Goal: Task Accomplishment & Management: Manage account settings

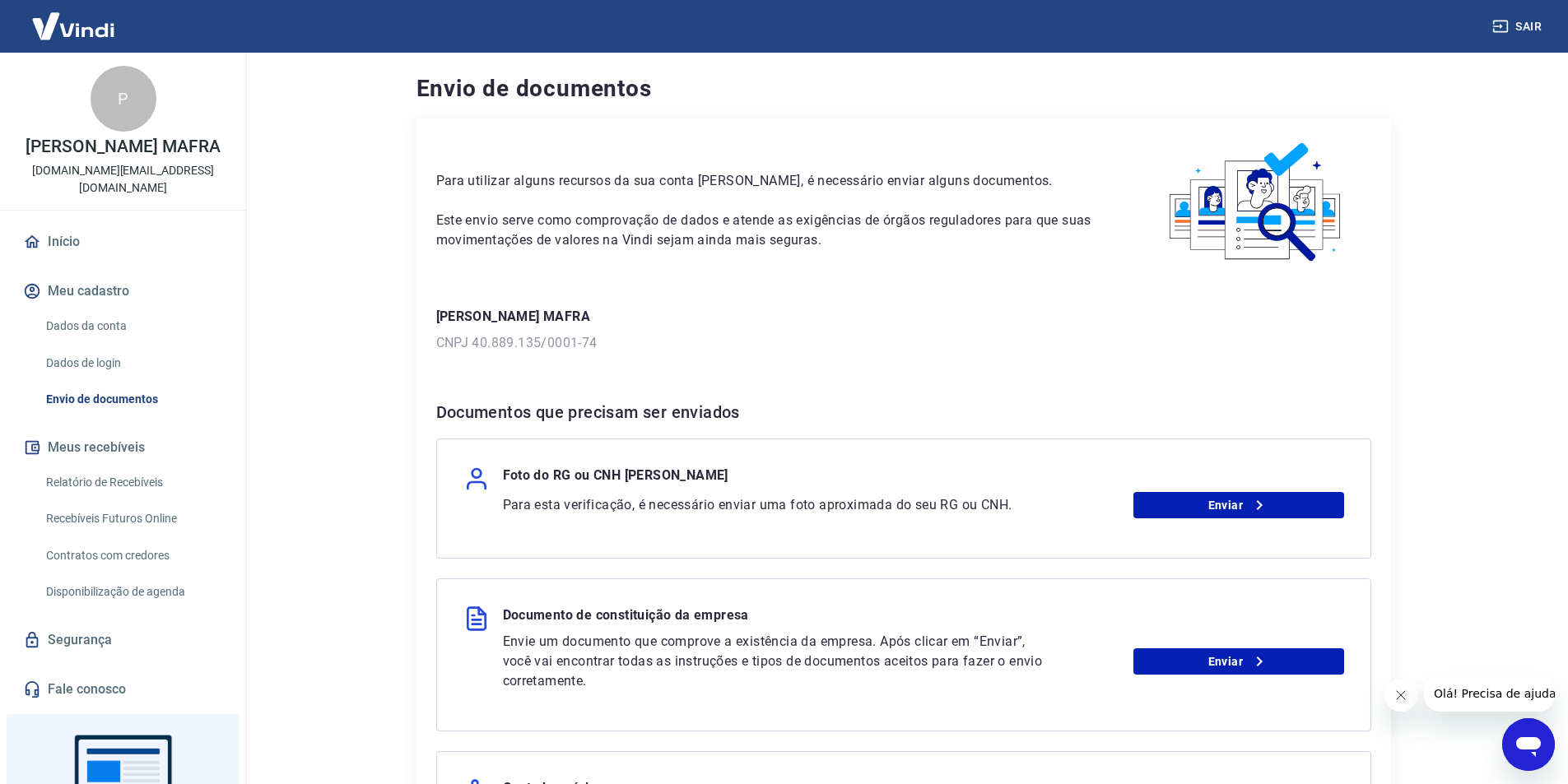
click at [130, 289] on button "Meu cadastro" at bounding box center [122, 291] width 207 height 36
click at [134, 289] on button "Meu cadastro" at bounding box center [122, 291] width 207 height 36
click at [70, 246] on link "Início" at bounding box center [122, 241] width 207 height 36
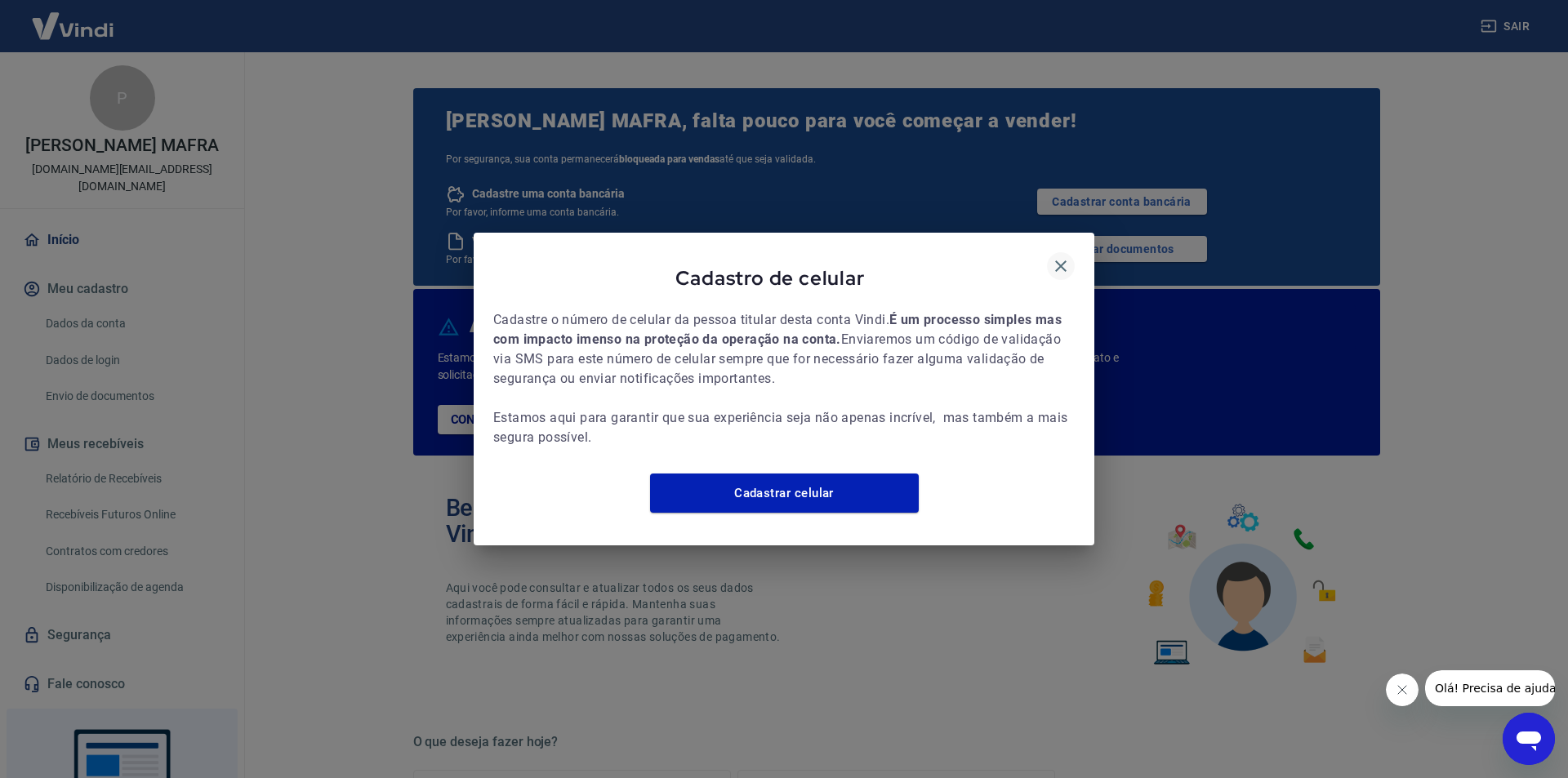
click at [1050, 253] on button "button" at bounding box center [1061, 267] width 28 height 28
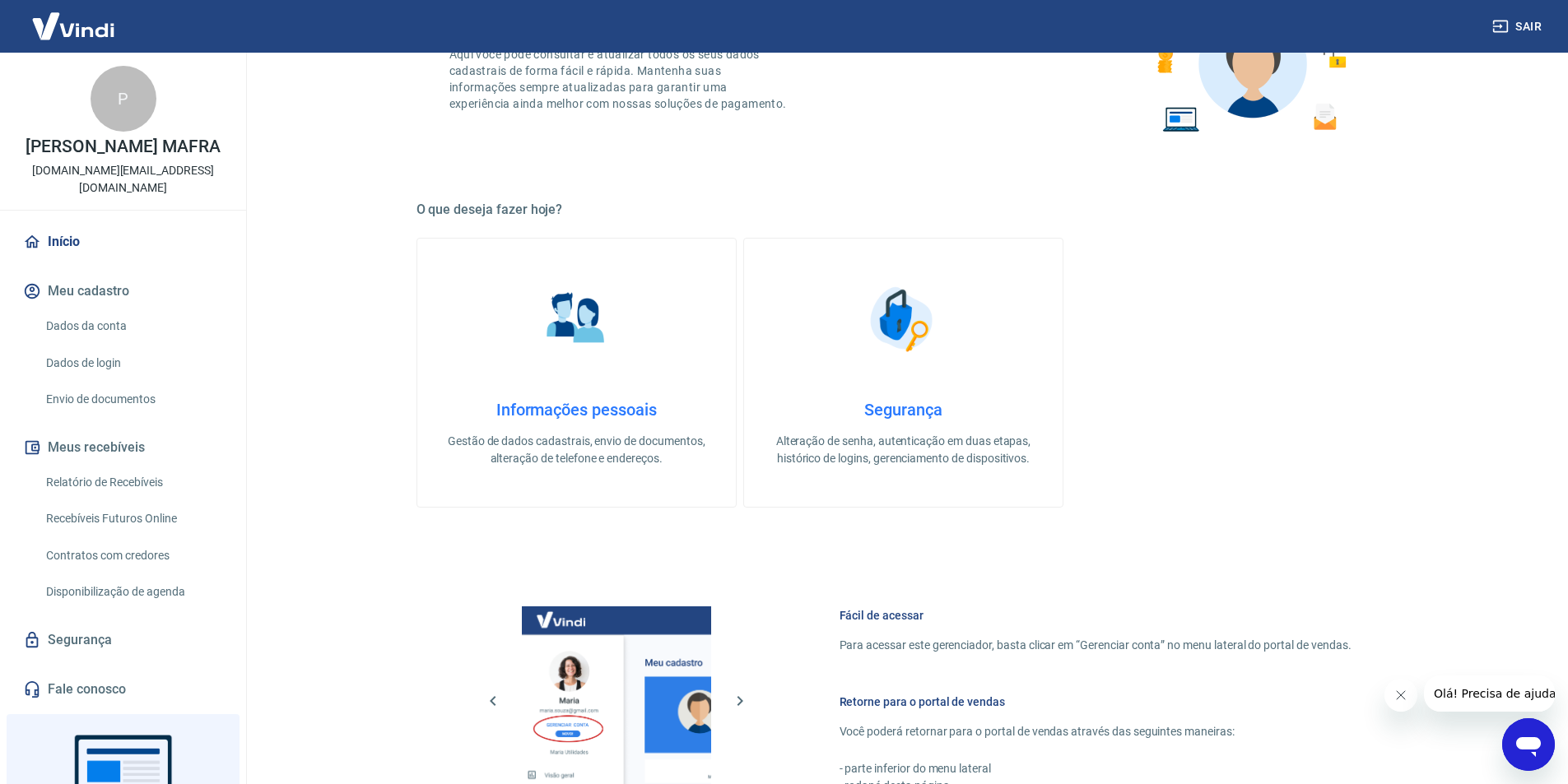
scroll to position [459, 0]
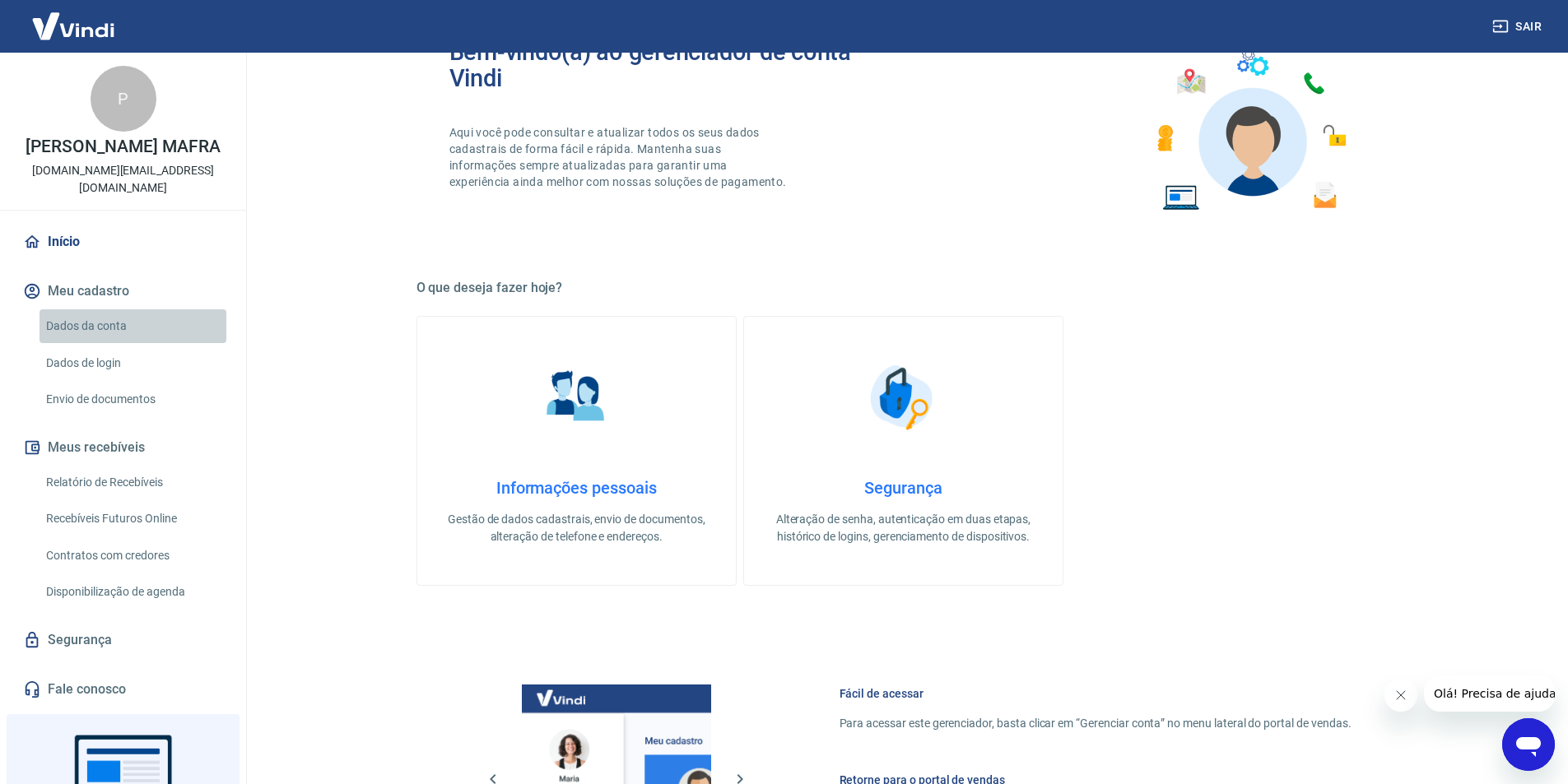
click at [134, 325] on link "Dados da conta" at bounding box center [133, 326] width 187 height 34
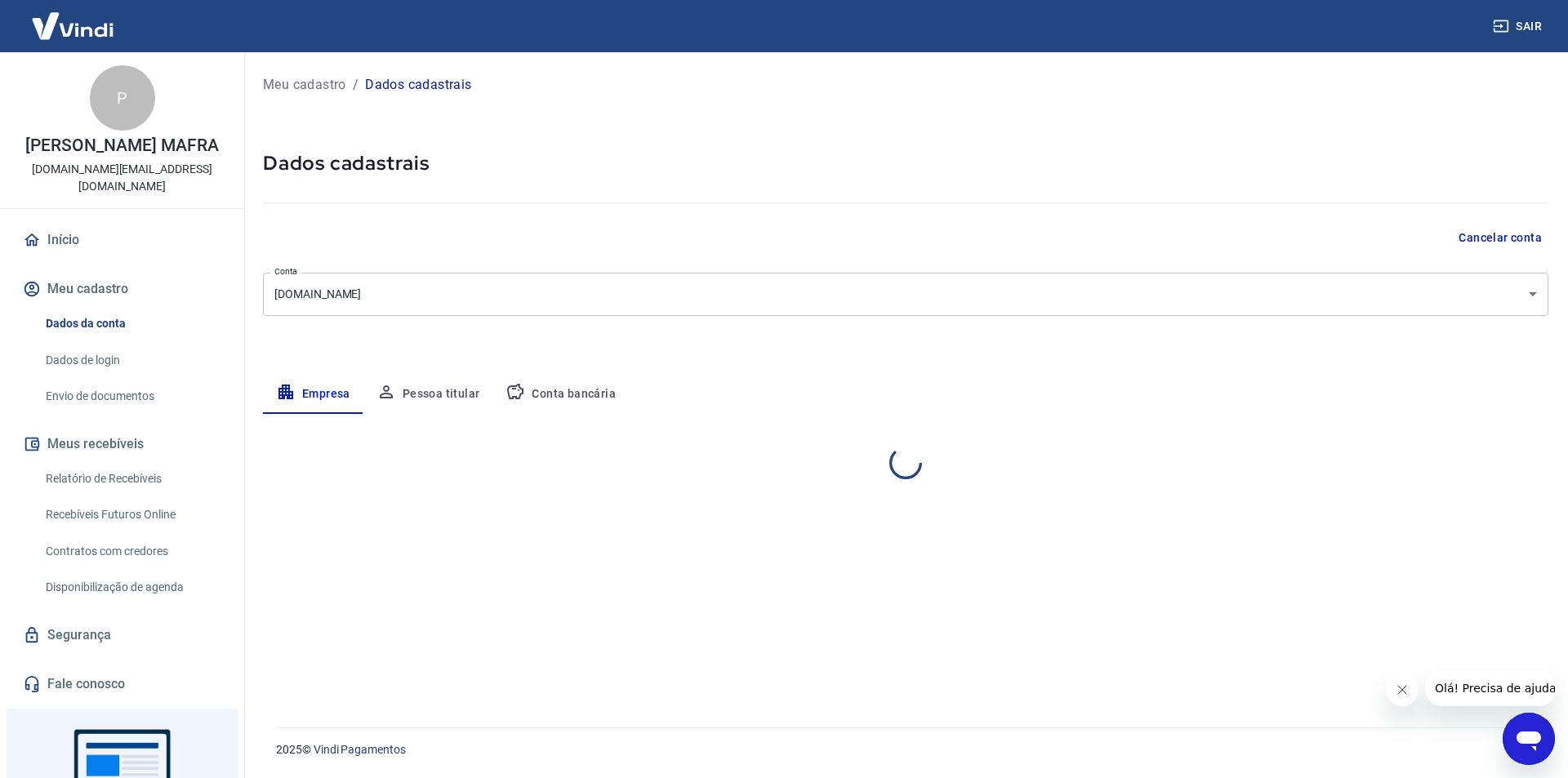
select select "SP"
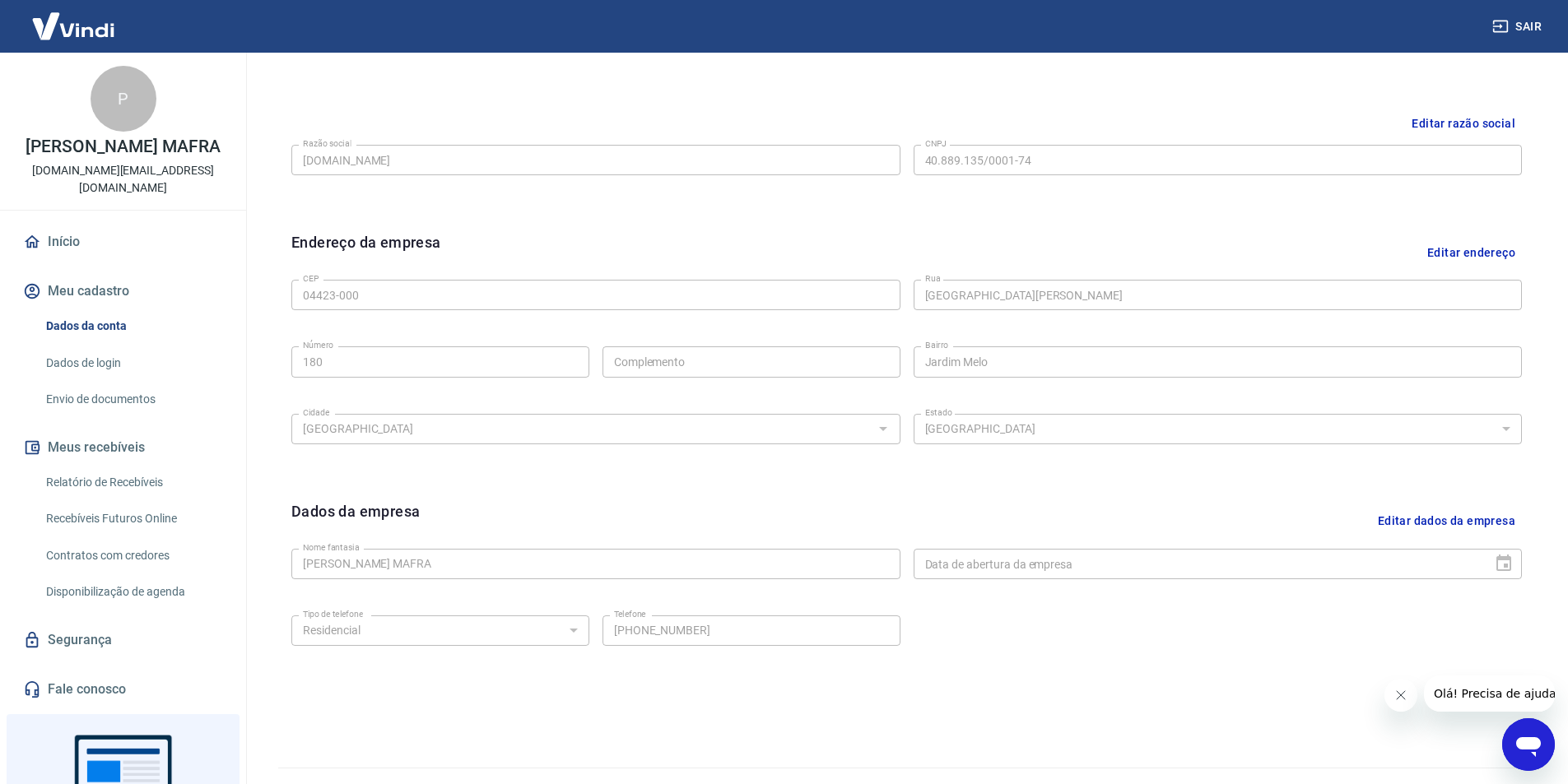
scroll to position [403, 0]
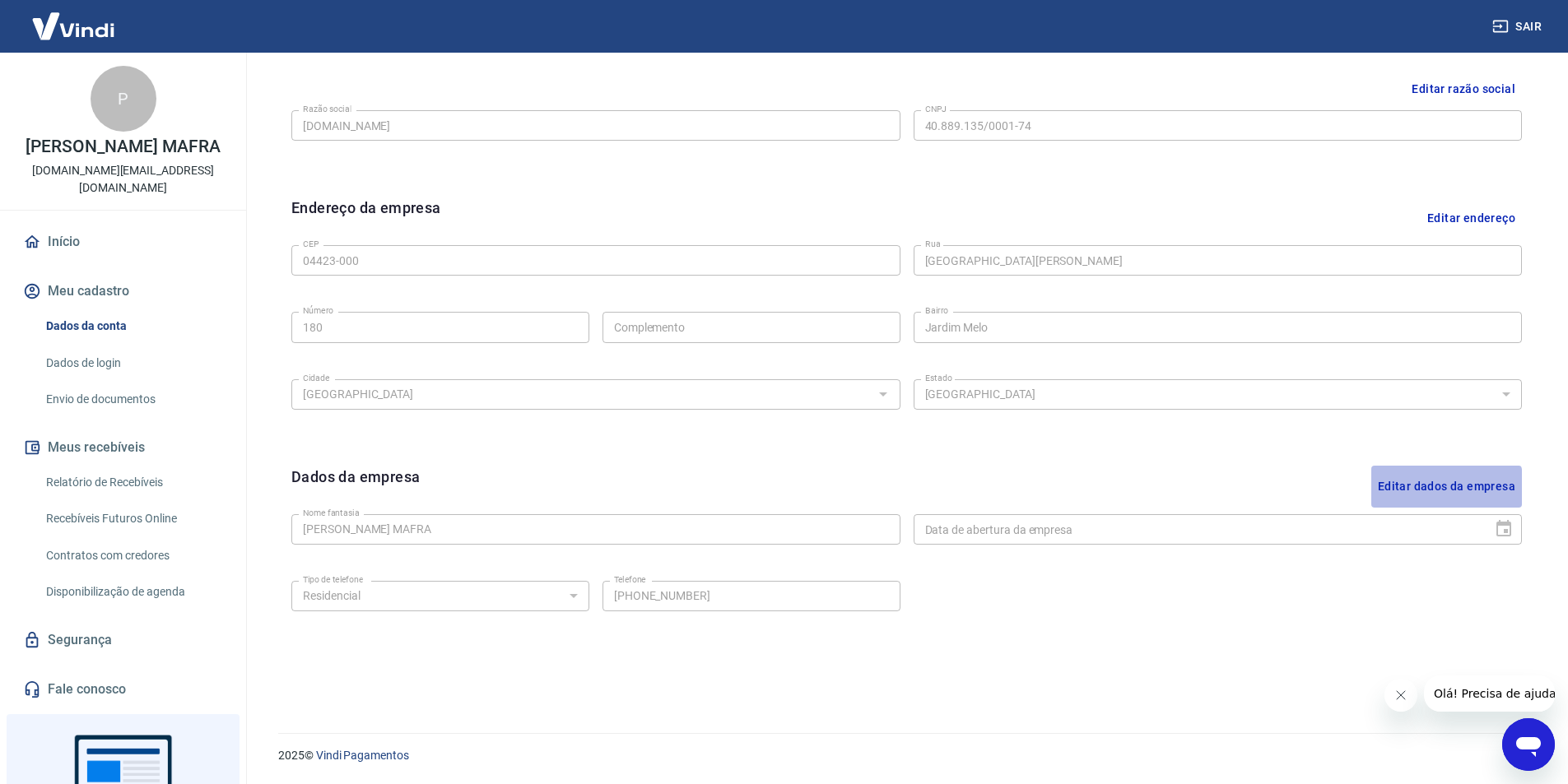
click at [1407, 489] on button "Editar dados da empresa" at bounding box center [1446, 486] width 151 height 42
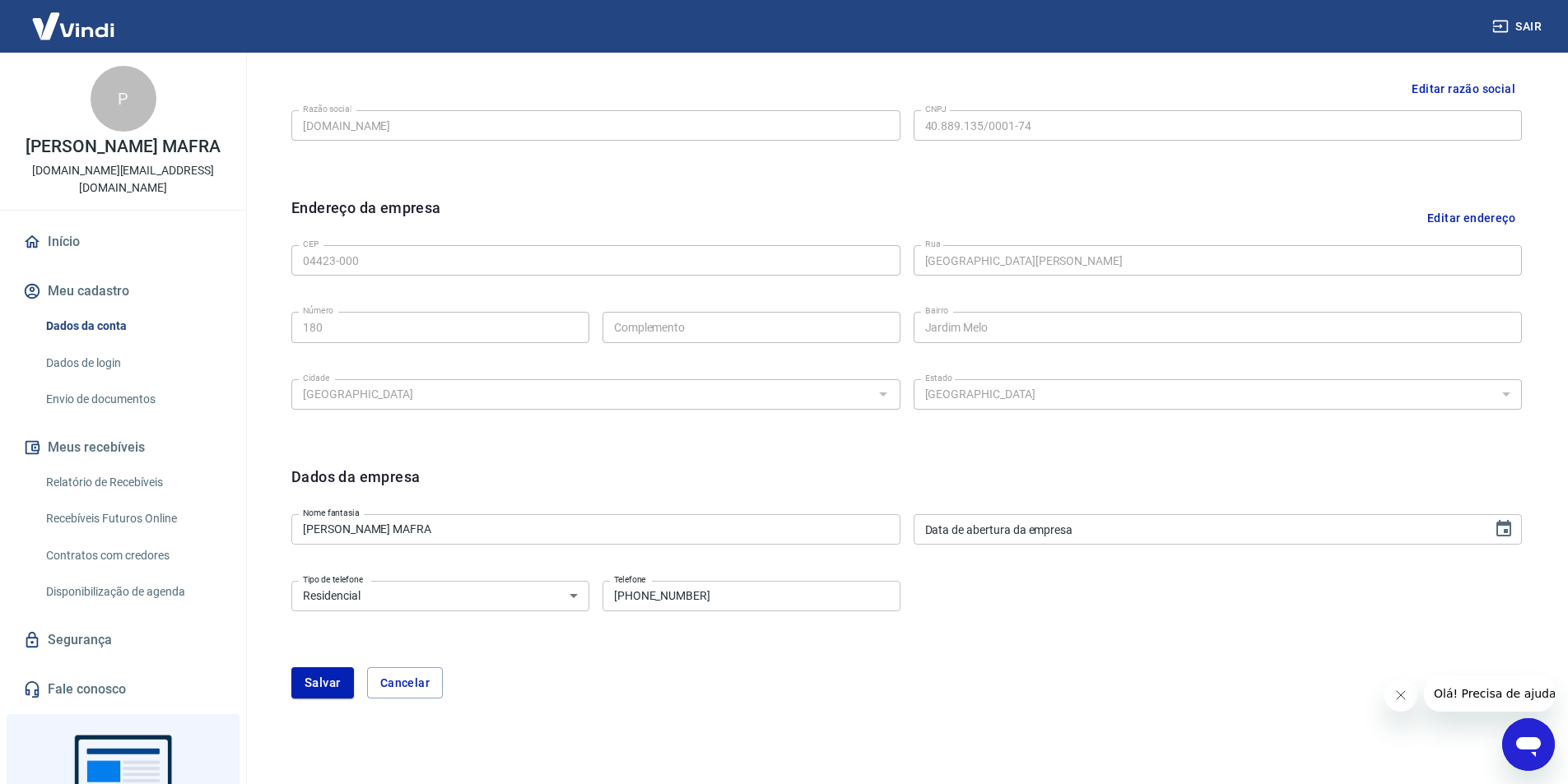
click at [1203, 505] on div "Dados da empresa" at bounding box center [906, 486] width 1231 height 42
click at [1178, 523] on input "DD/MM/YYYY" at bounding box center [1198, 529] width 568 height 30
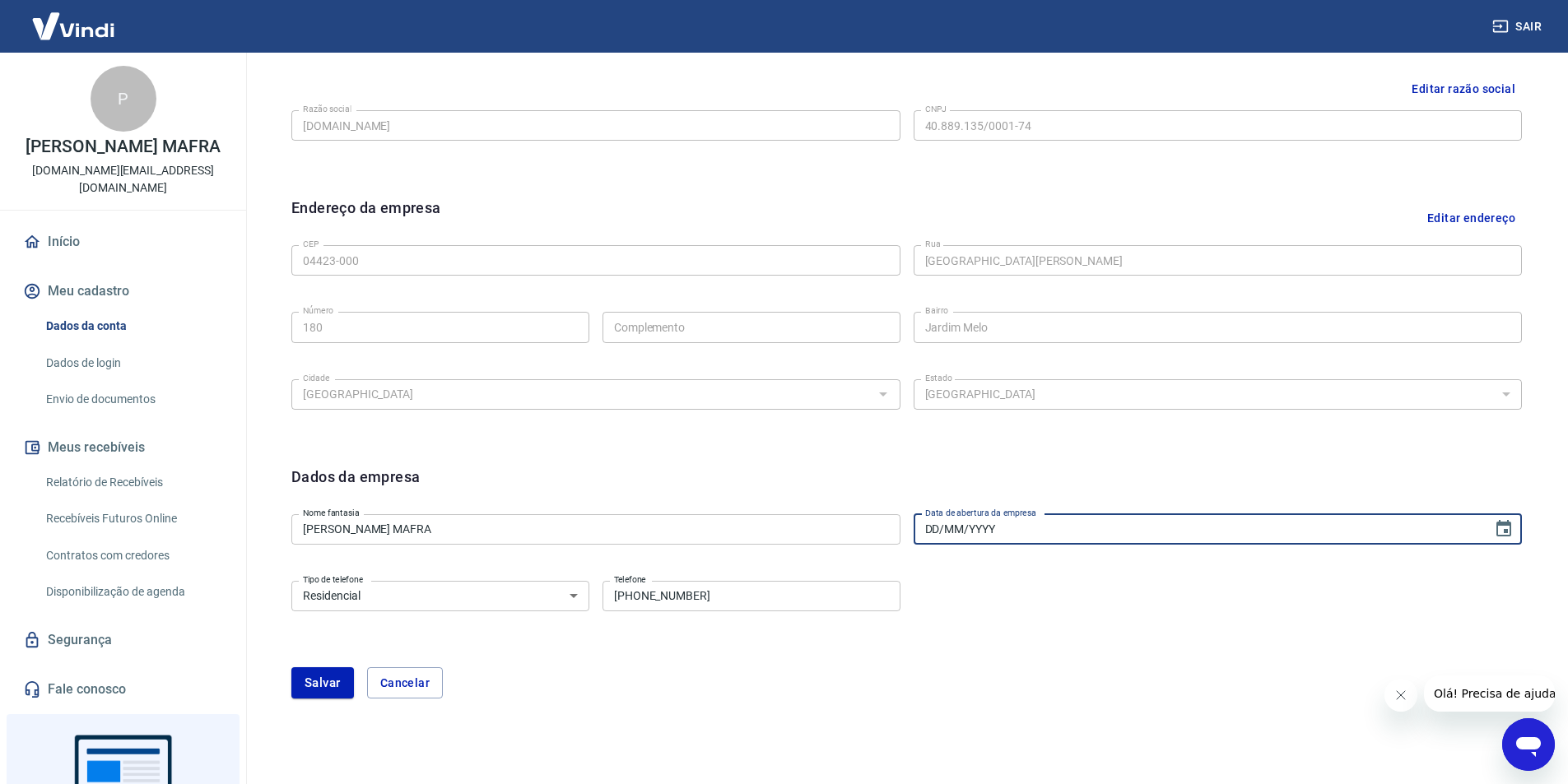
paste input "[DATE]"
type input "[DATE]"
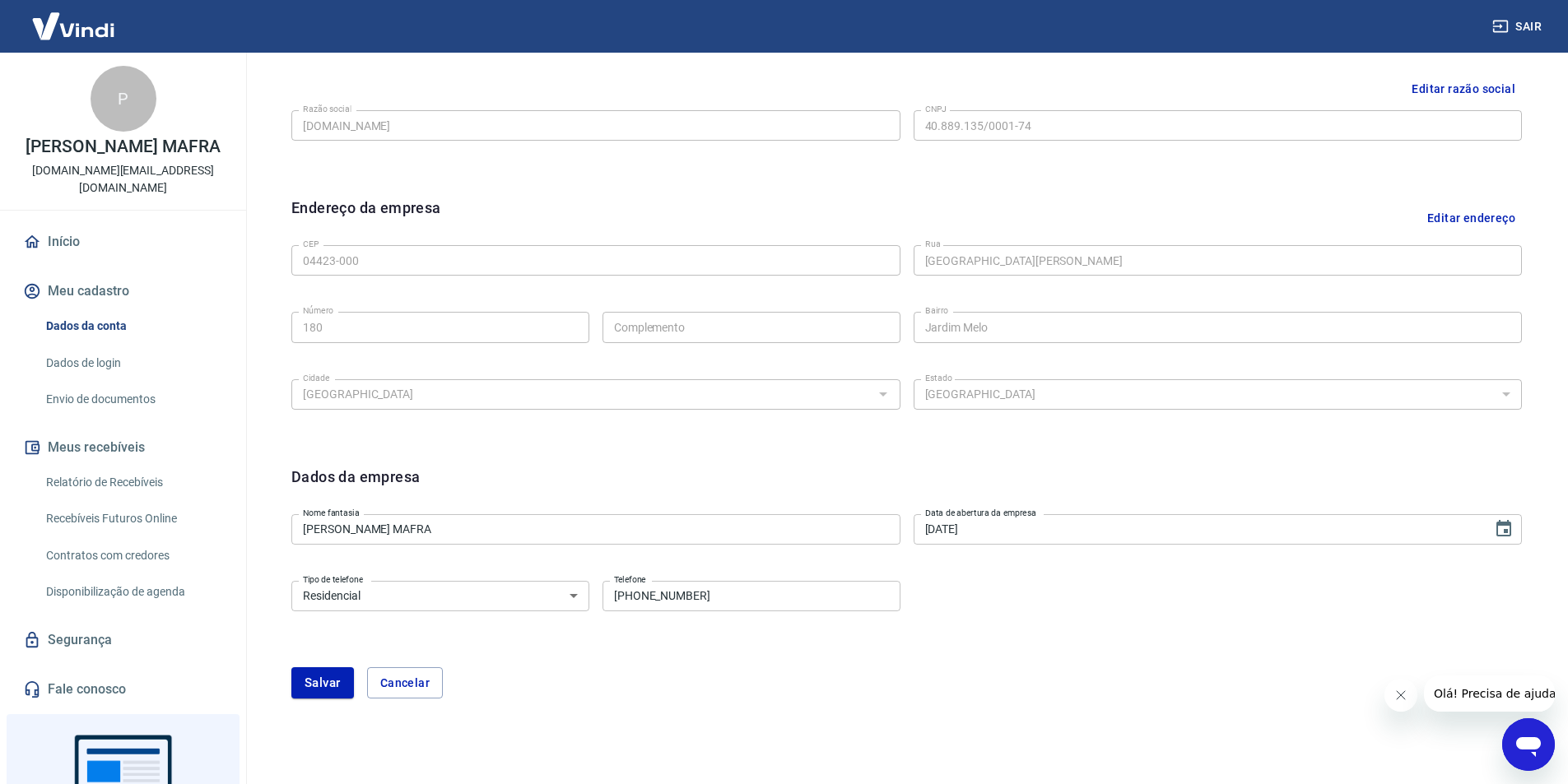
click at [834, 702] on div "Dados da empresa Nome fantasia PATRICIA ROBERTA ZORZETTO MAFRA Nome fantasia Da…" at bounding box center [906, 592] width 1257 height 278
click at [306, 678] on button "Salvar" at bounding box center [322, 682] width 62 height 31
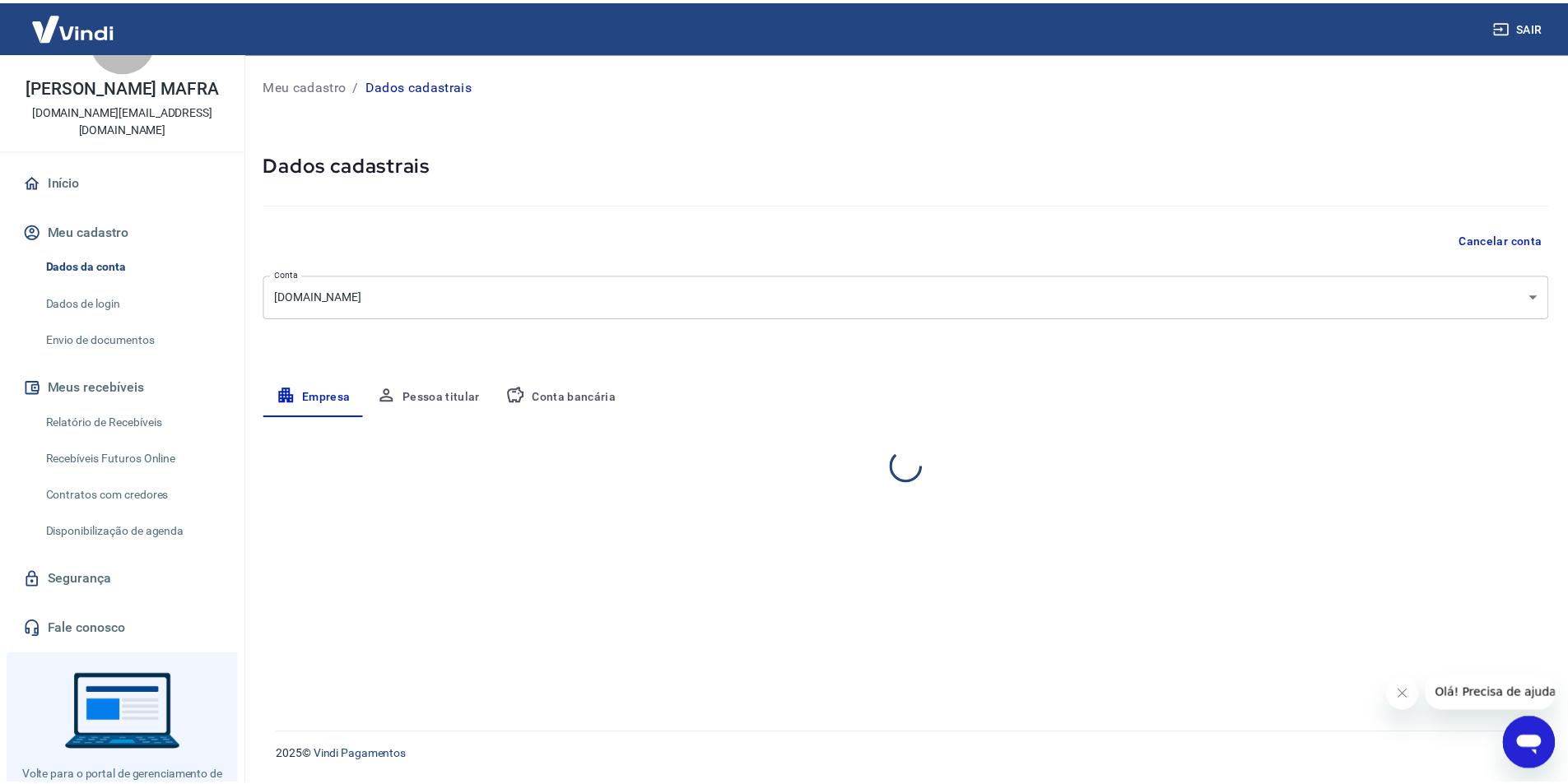
scroll to position [122, 0]
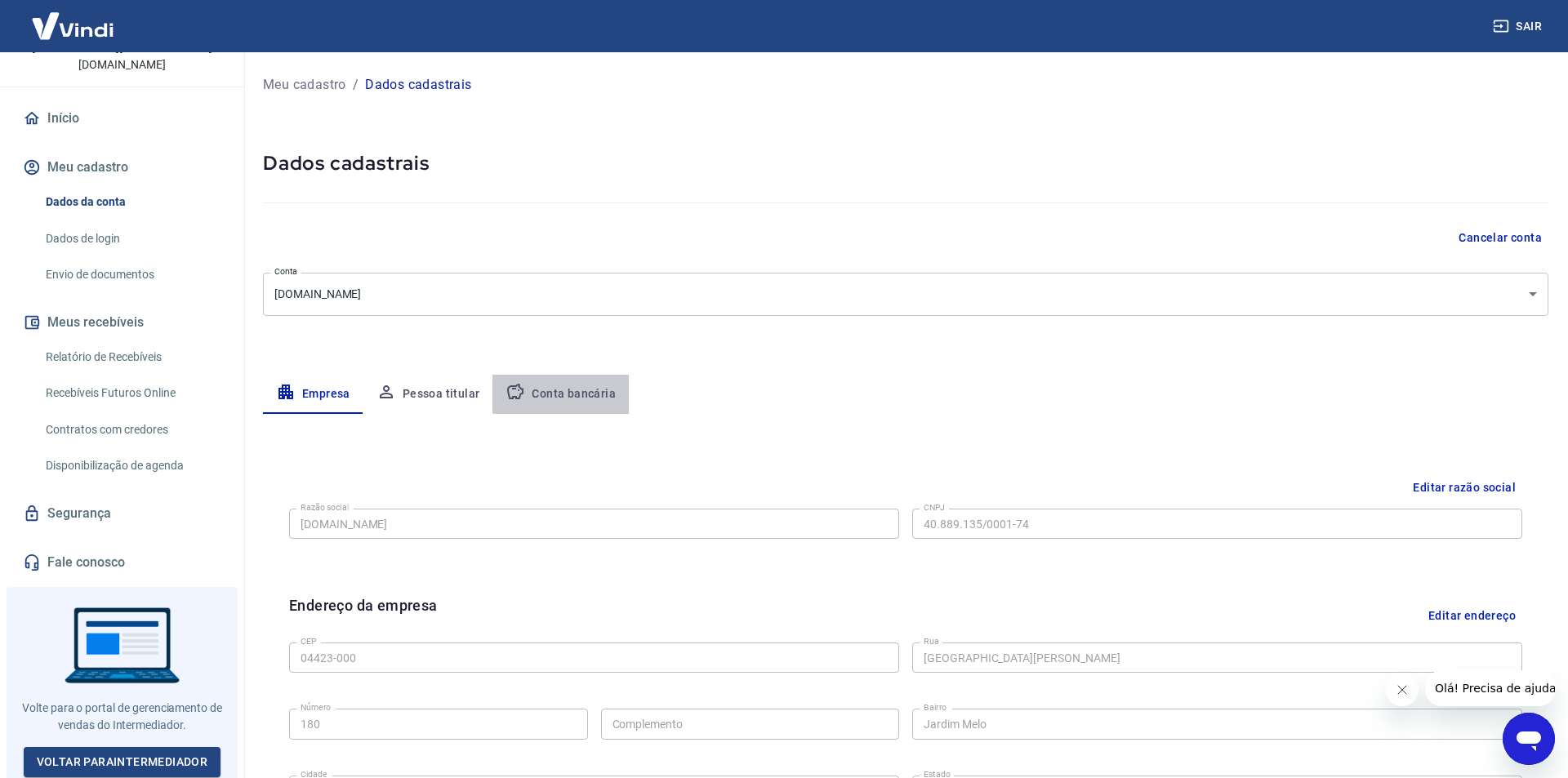
click at [593, 397] on button "Conta bancária" at bounding box center [560, 394] width 136 height 40
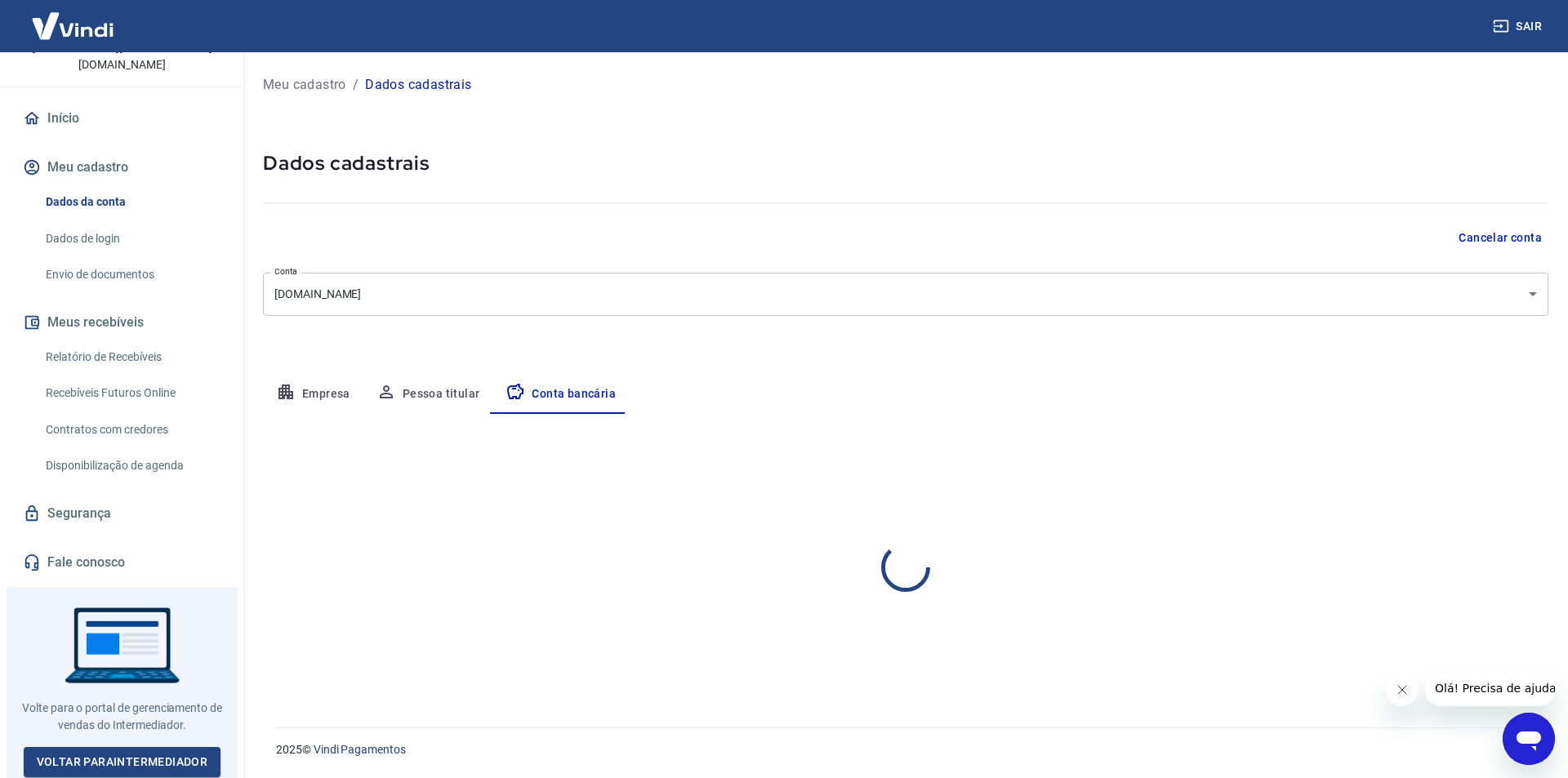
click at [463, 395] on button "Pessoa titular" at bounding box center [428, 394] width 129 height 40
click at [340, 368] on div "Meu cadastro / Dados cadastrais Dados cadastrais Cancelar conta Conta NEKLA.COM…" at bounding box center [905, 379] width 1324 height 656
click at [340, 378] on button "Empresa" at bounding box center [313, 394] width 100 height 40
select select "SP"
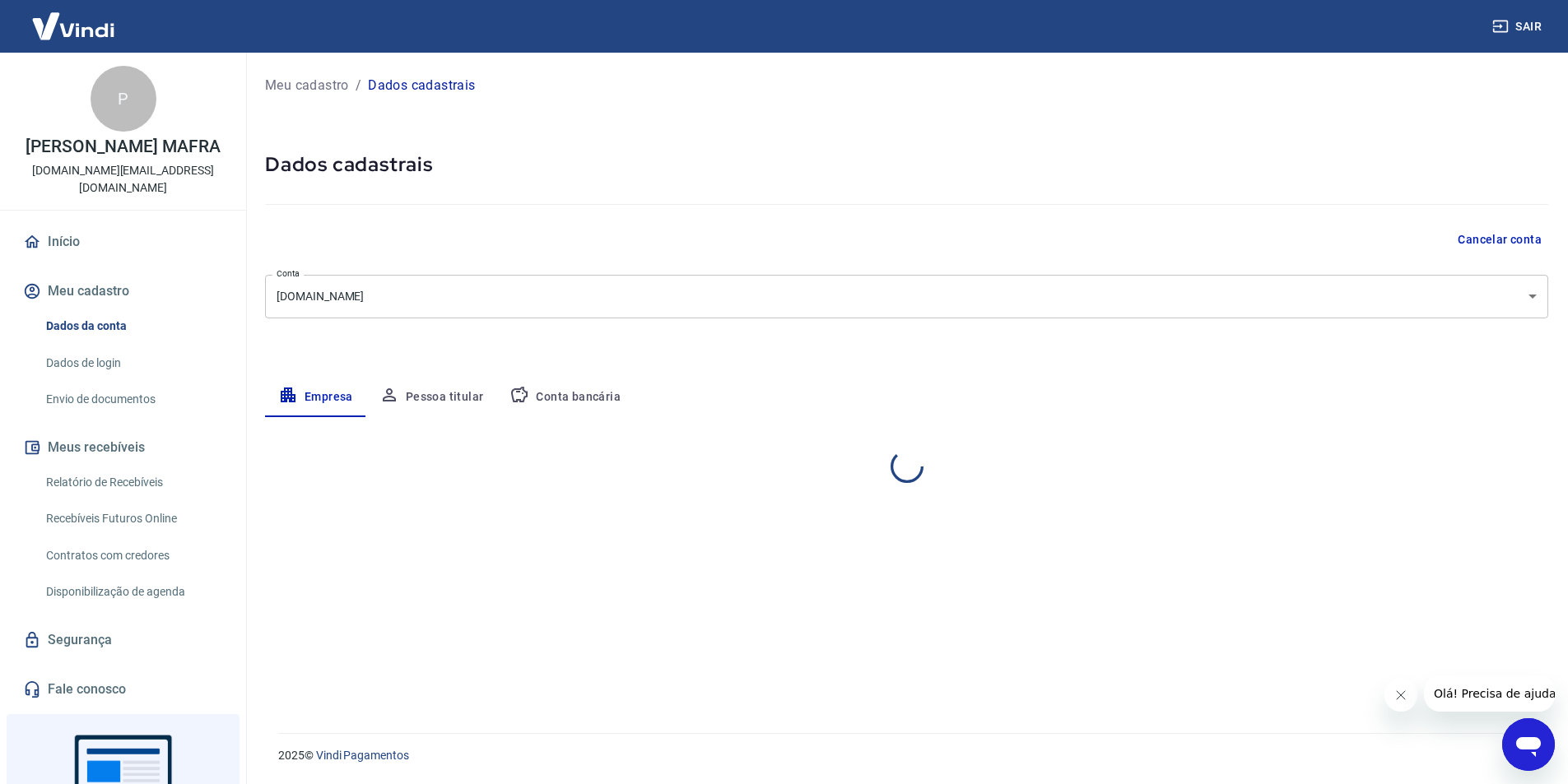
select select "SP"
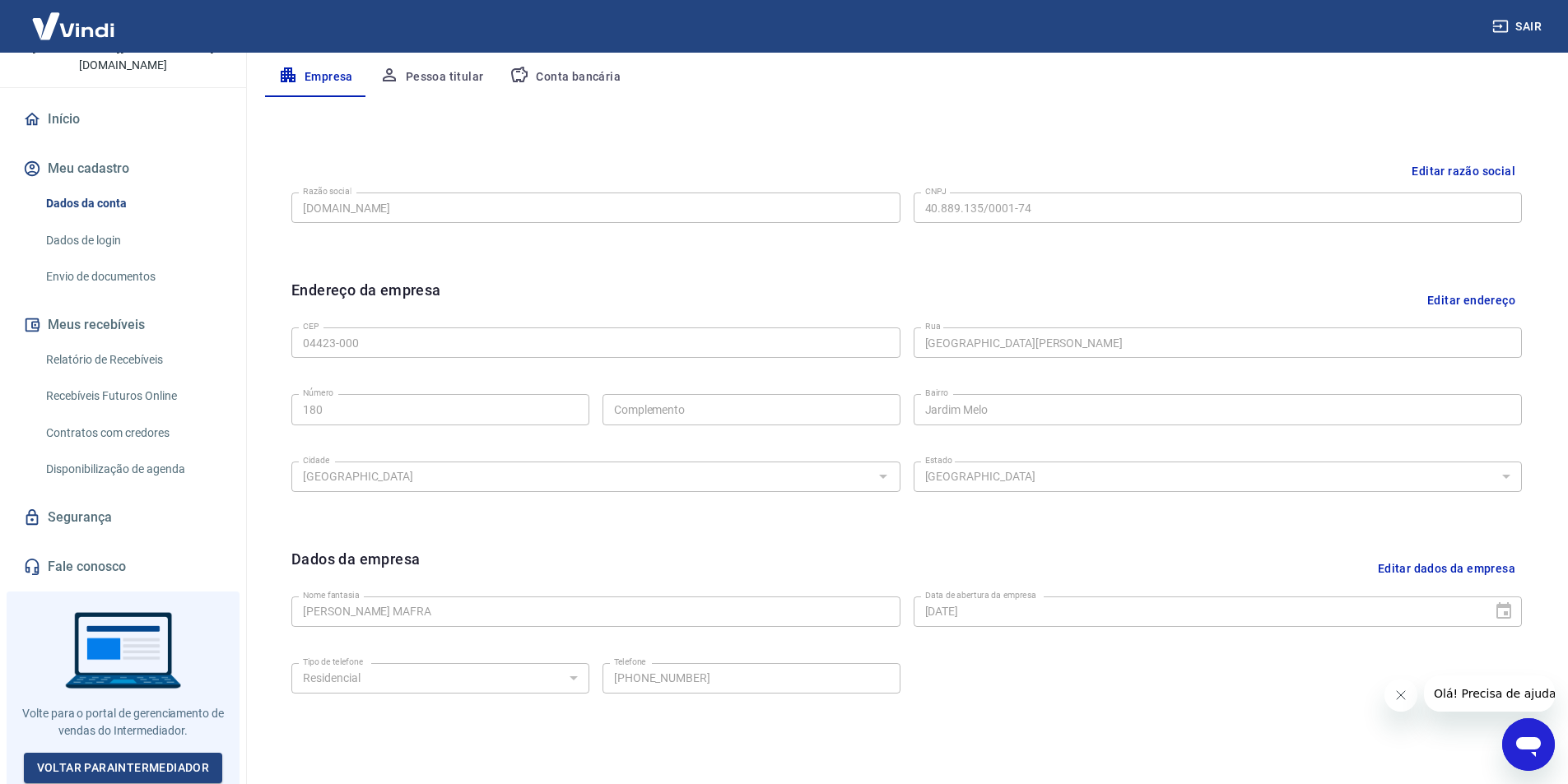
scroll to position [155, 0]
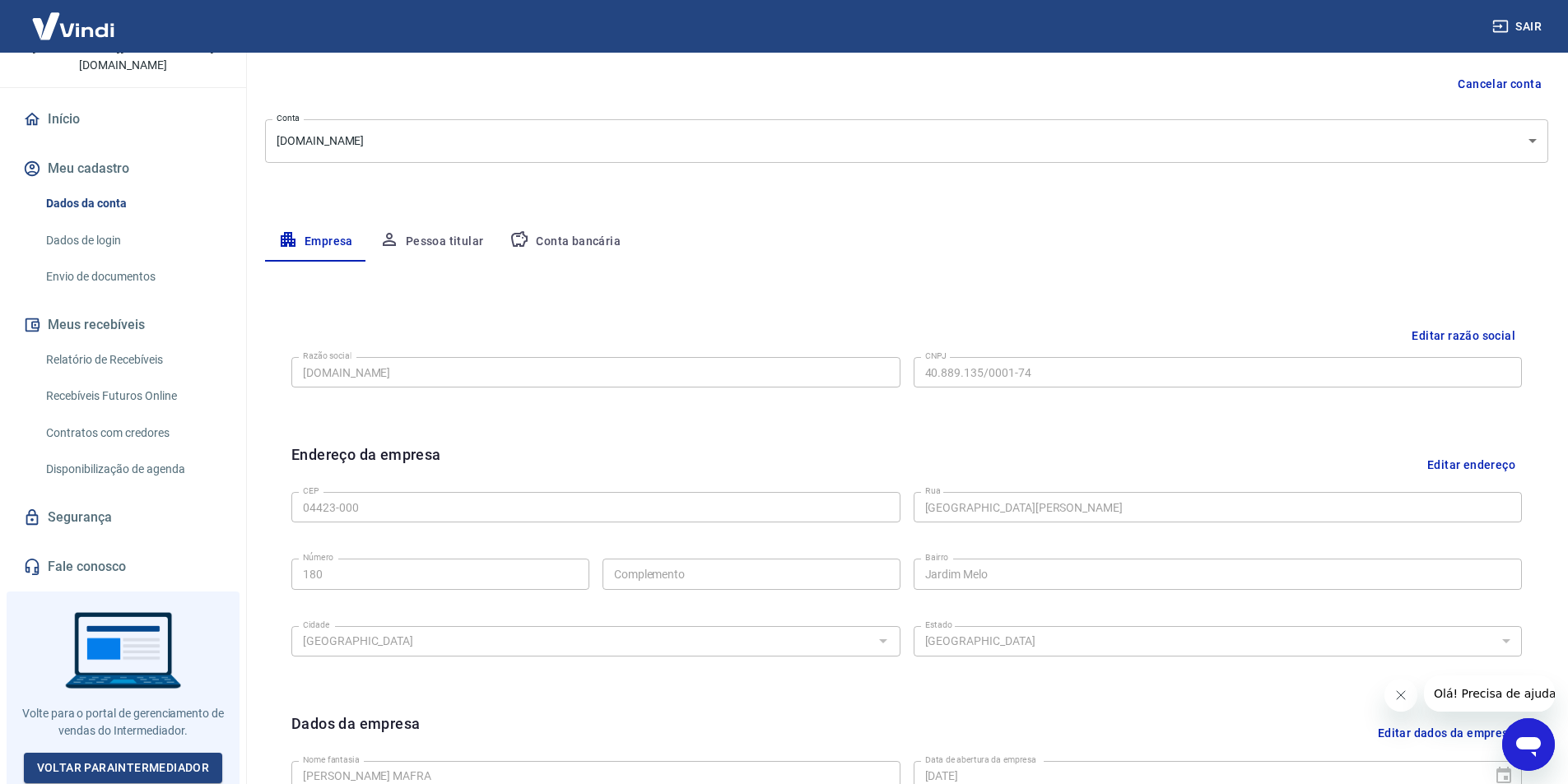
click at [530, 223] on button "Conta bancária" at bounding box center [564, 241] width 138 height 40
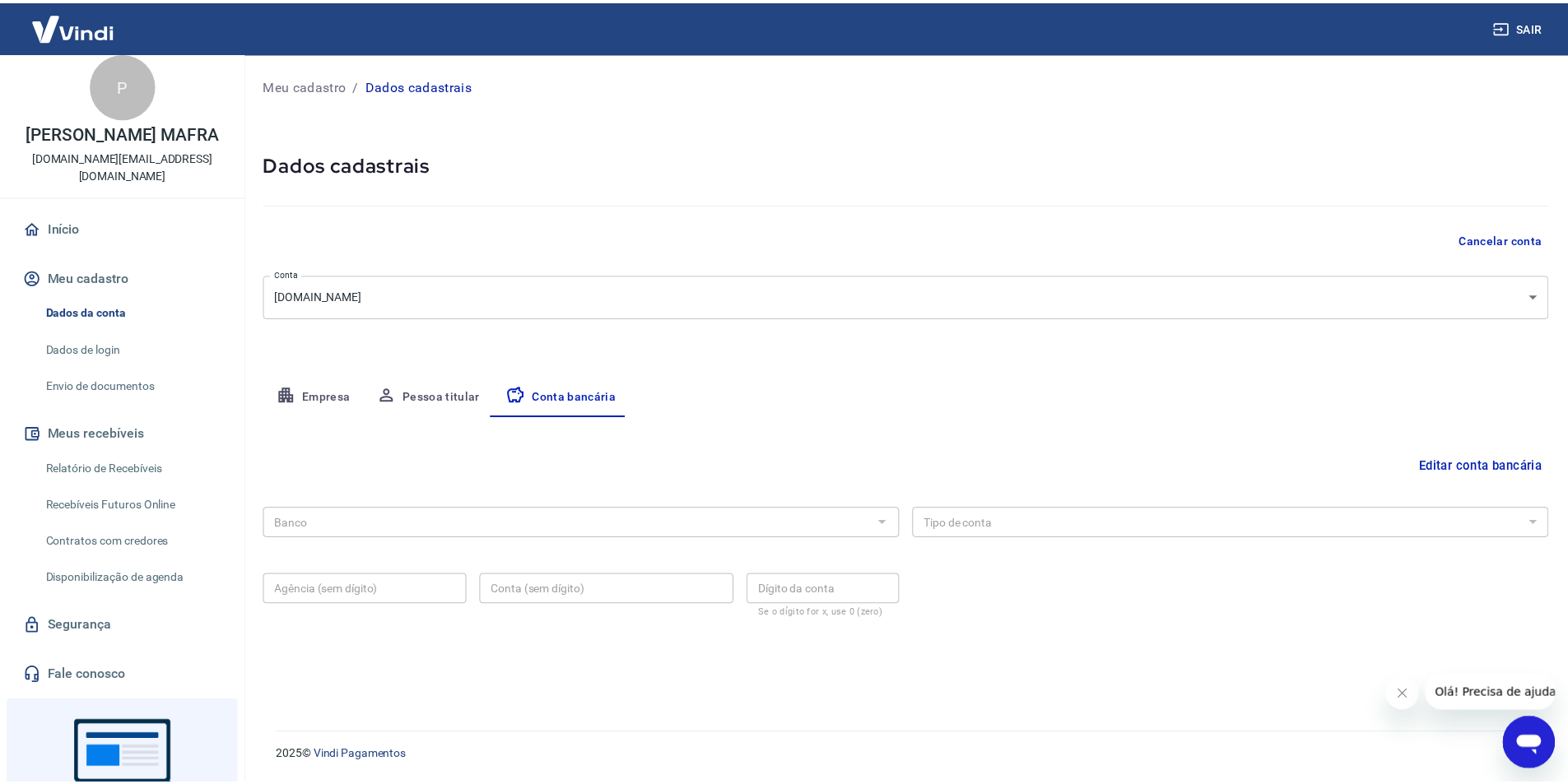
scroll to position [0, 0]
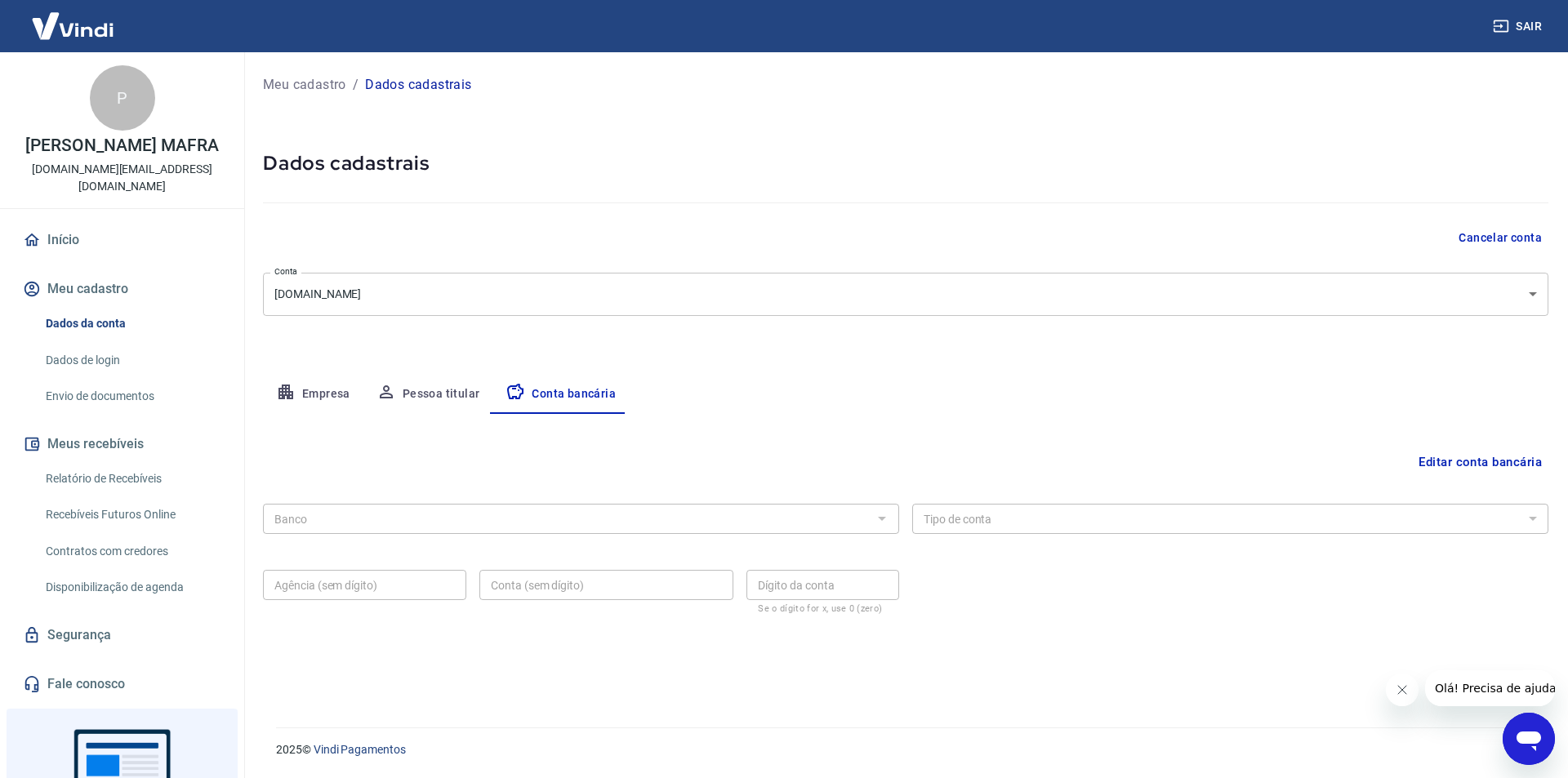
click at [78, 246] on link "Início" at bounding box center [121, 239] width 205 height 36
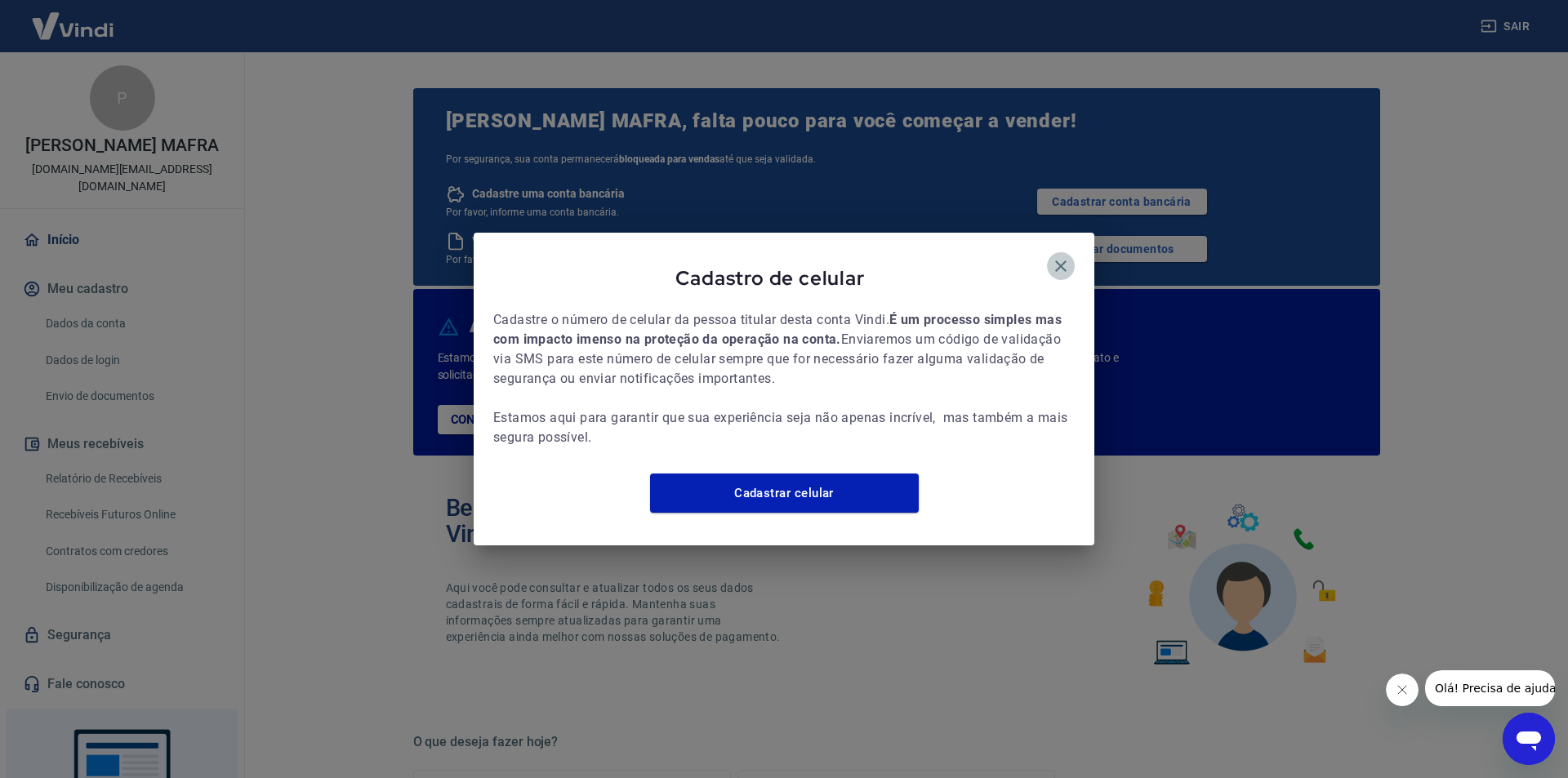
click at [1060, 264] on icon "button" at bounding box center [1061, 266] width 19 height 19
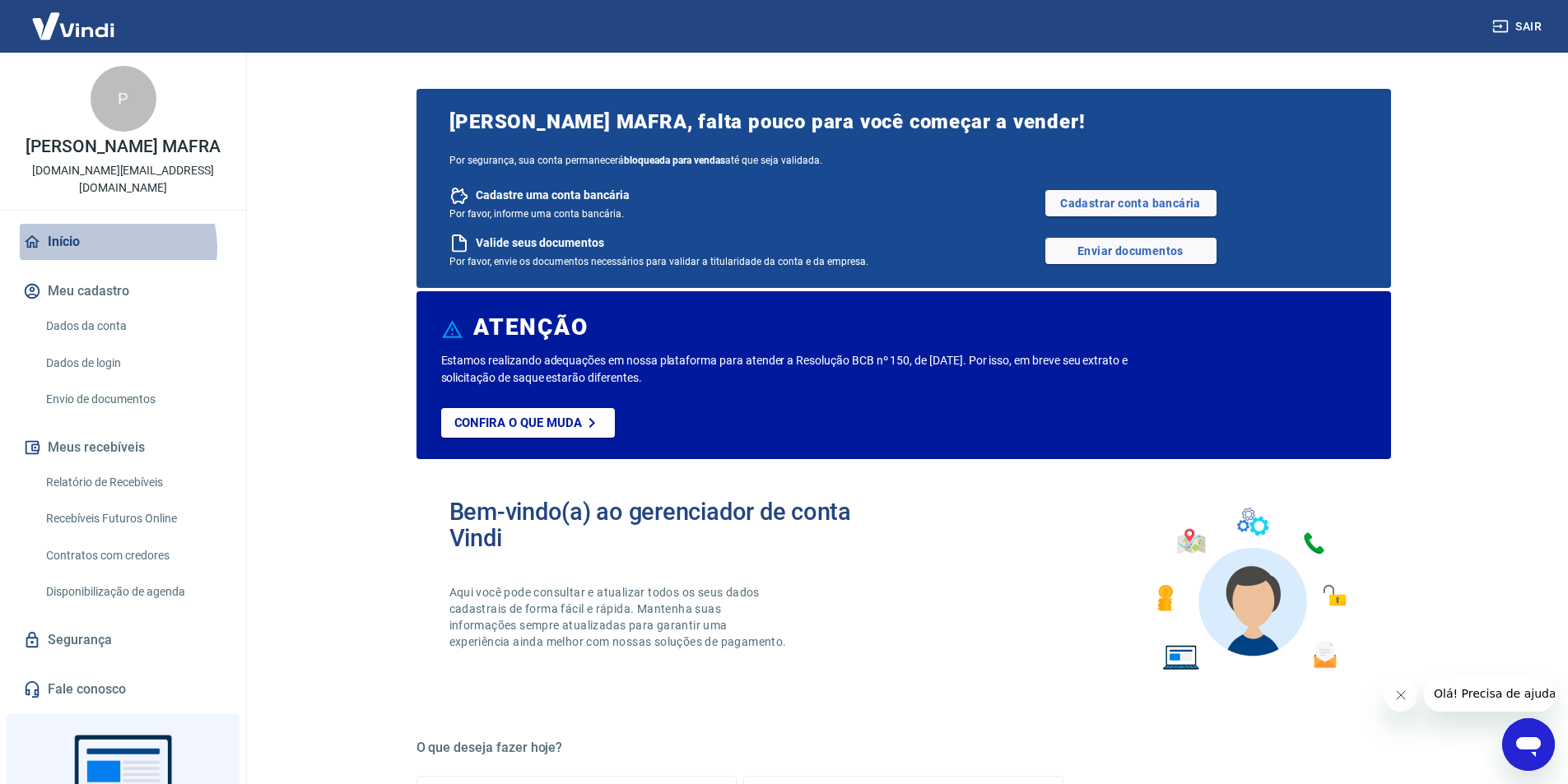
click at [100, 247] on link "Início" at bounding box center [122, 241] width 207 height 36
click at [1399, 697] on icon "Fechar mensagem da empresa" at bounding box center [1399, 694] width 13 height 13
